Goal: Transaction & Acquisition: Purchase product/service

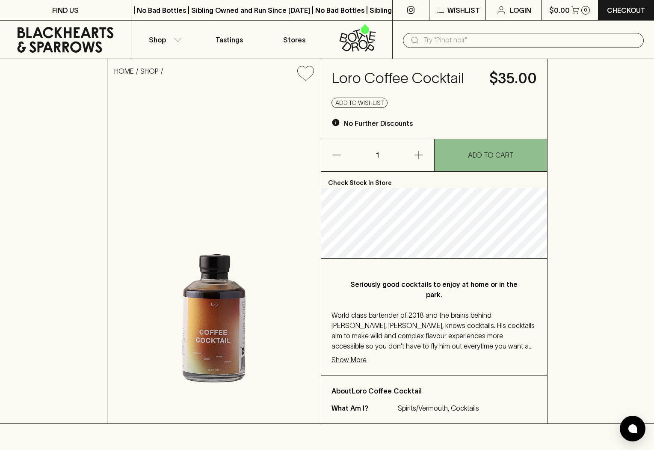
click at [356, 361] on p "Show More" at bounding box center [349, 359] width 35 height 10
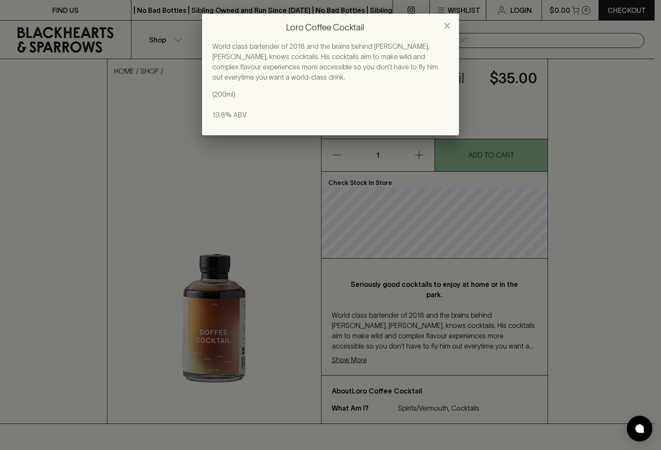
click at [449, 23] on icon "close" at bounding box center [447, 26] width 6 height 6
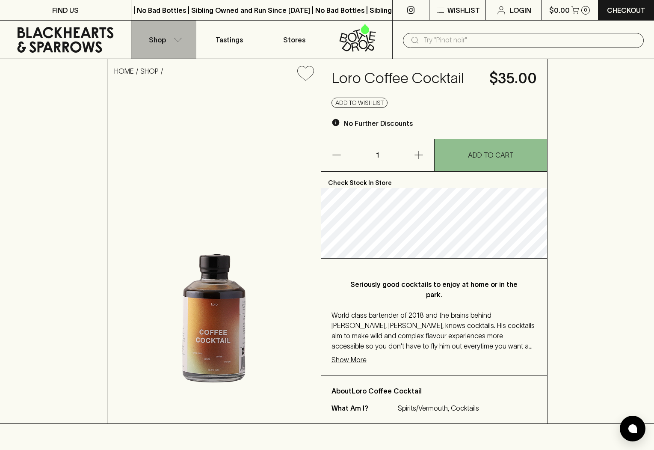
click at [150, 42] on p "Shop" at bounding box center [157, 40] width 17 height 10
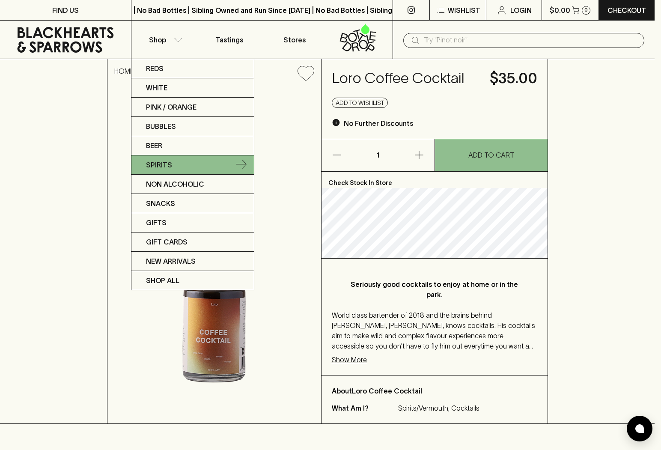
click at [160, 166] on p "Spirits" at bounding box center [159, 165] width 26 height 10
